Goal: Book appointment/travel/reservation

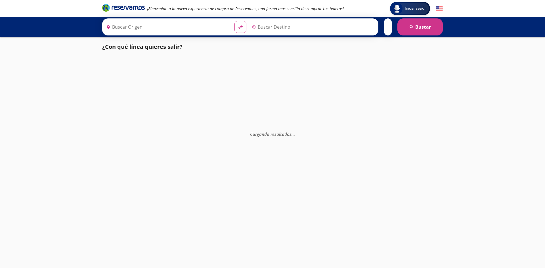
type input "Nogales, [GEOGRAPHIC_DATA]"
type input "[PERSON_NAME], [GEOGRAPHIC_DATA]"
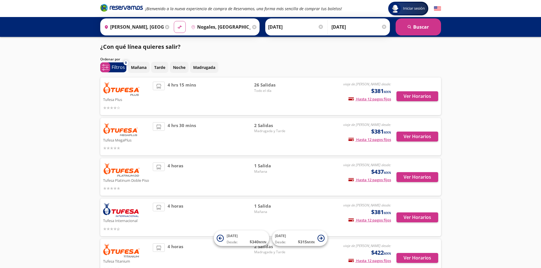
scroll to position [28, 0]
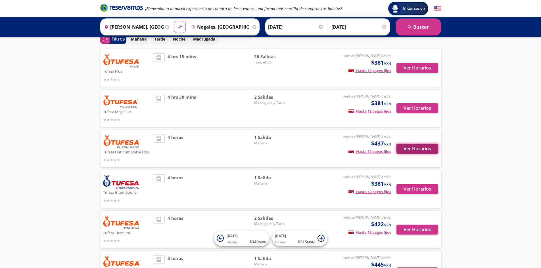
click at [424, 150] on button "Ver Horarios" at bounding box center [417, 149] width 42 height 10
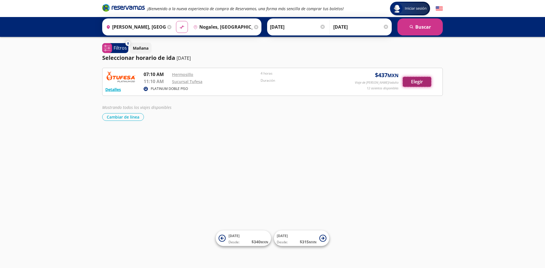
click at [415, 82] on button "Elegir" at bounding box center [417, 82] width 28 height 10
